Goal: Information Seeking & Learning: Learn about a topic

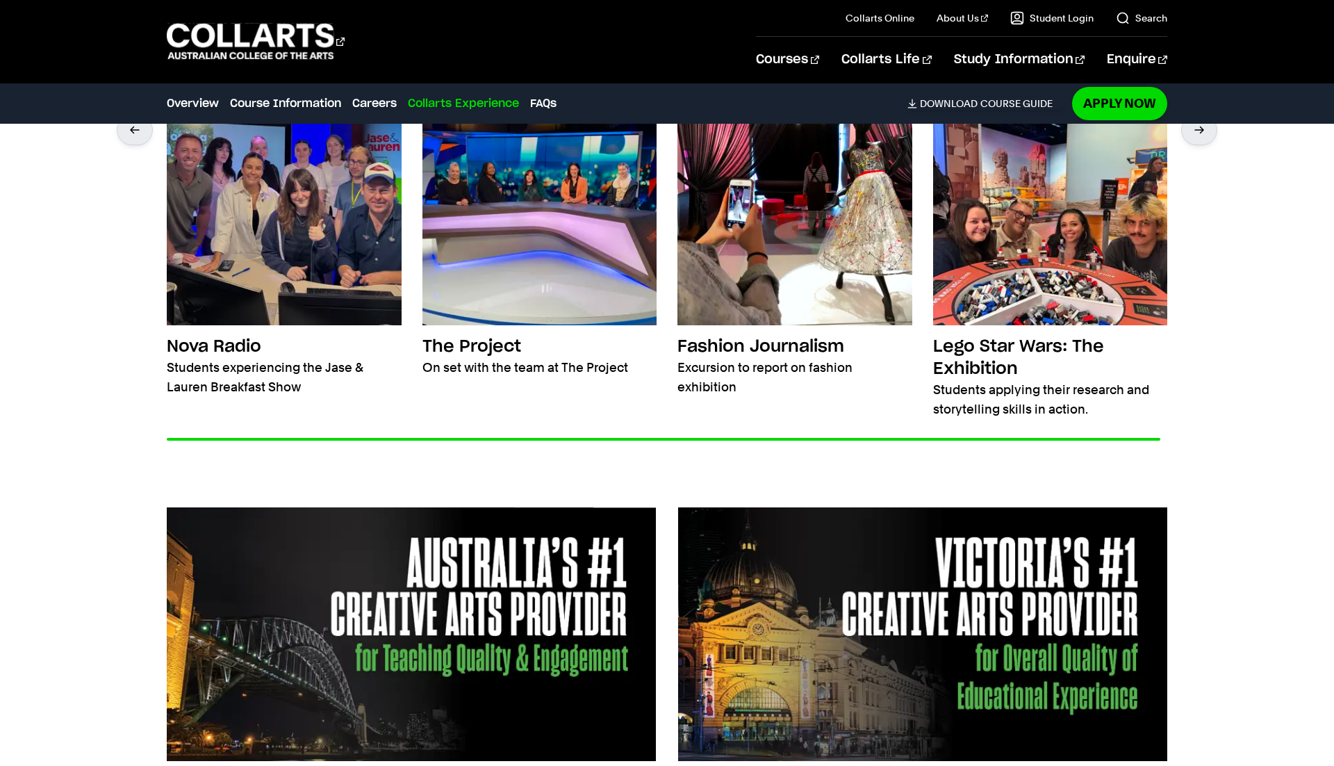
scroll to position [2725, 0]
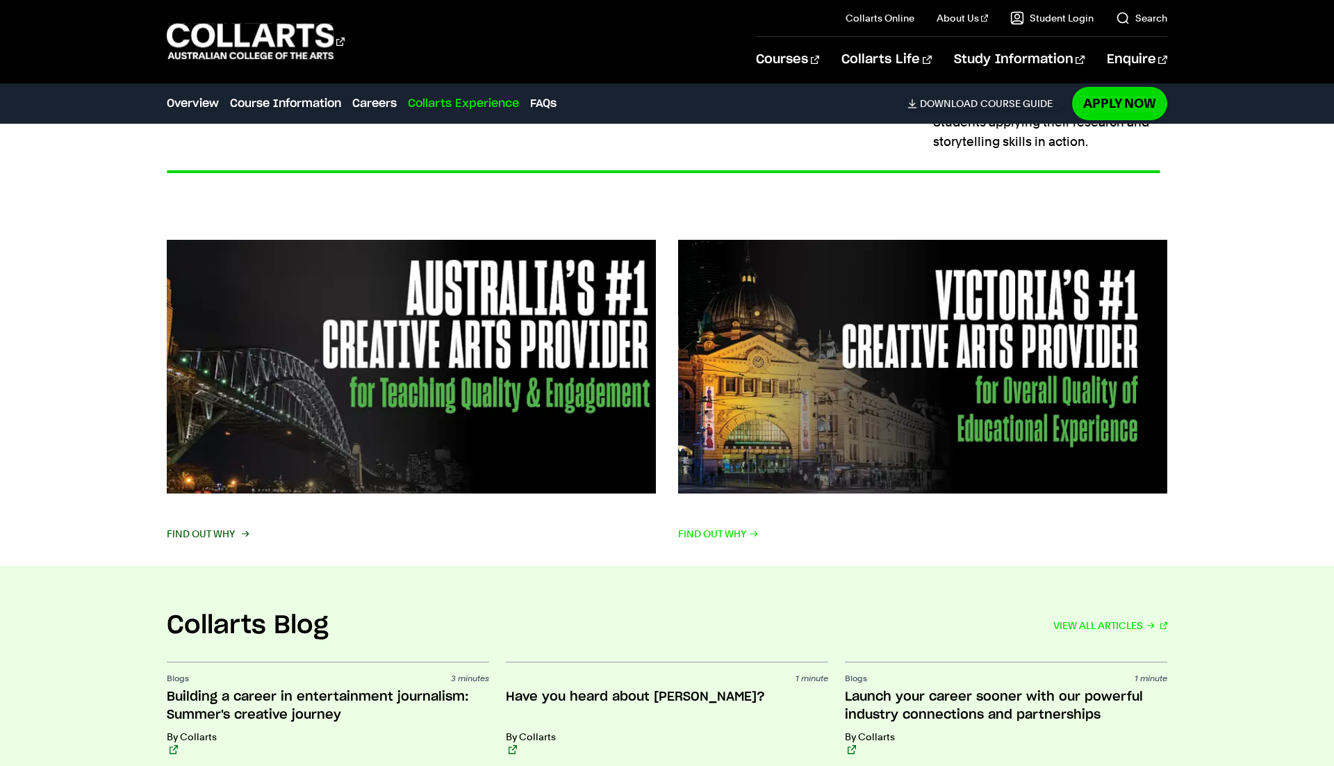
click at [184, 529] on span "Find out why" at bounding box center [207, 533] width 81 height 19
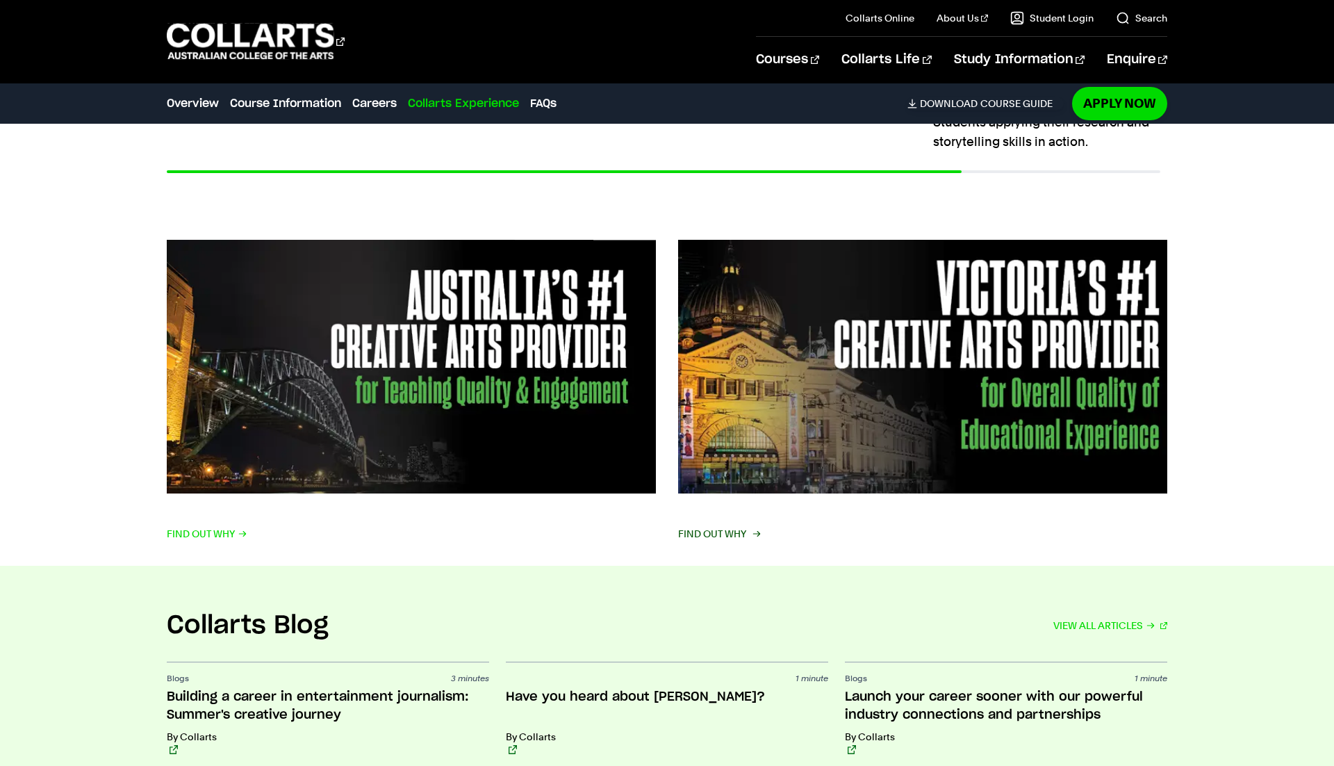
click at [734, 531] on span "Find out why" at bounding box center [718, 533] width 81 height 19
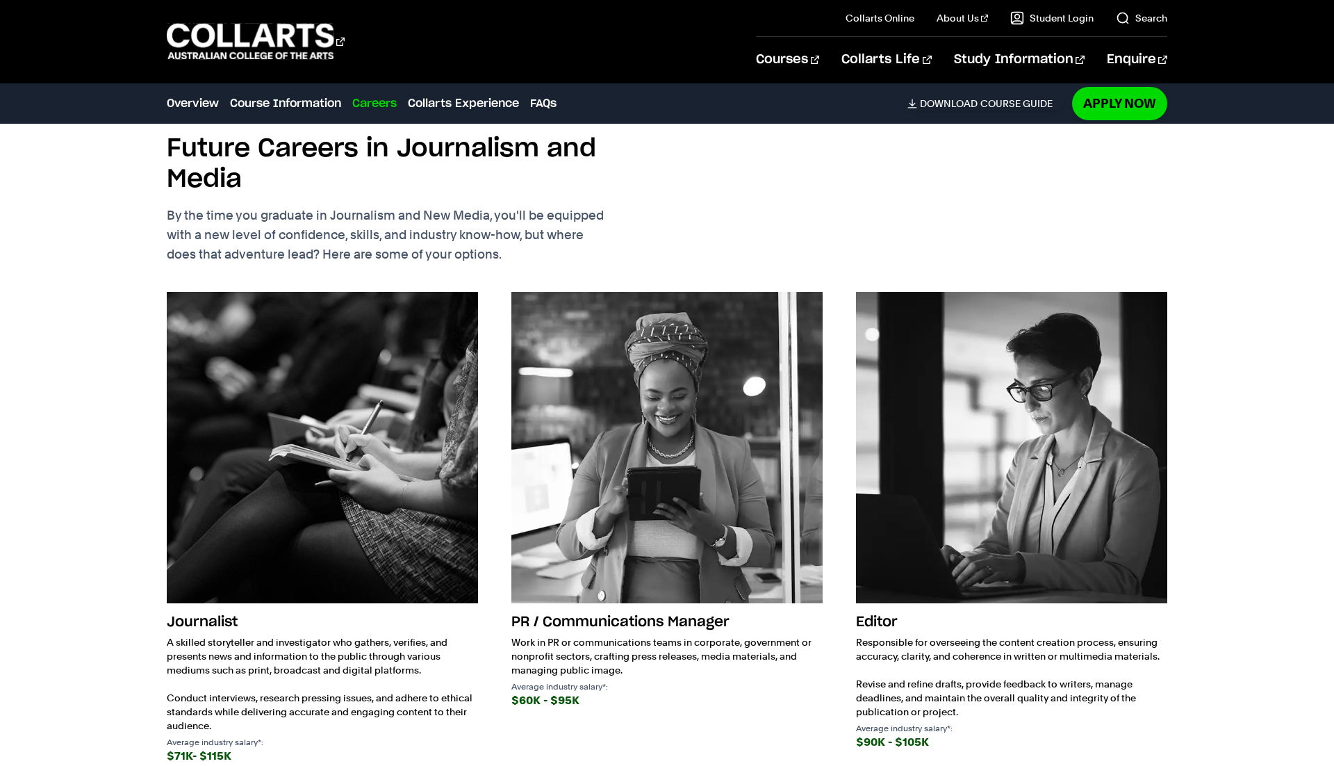
scroll to position [1607, 0]
